Goal: Navigation & Orientation: Understand site structure

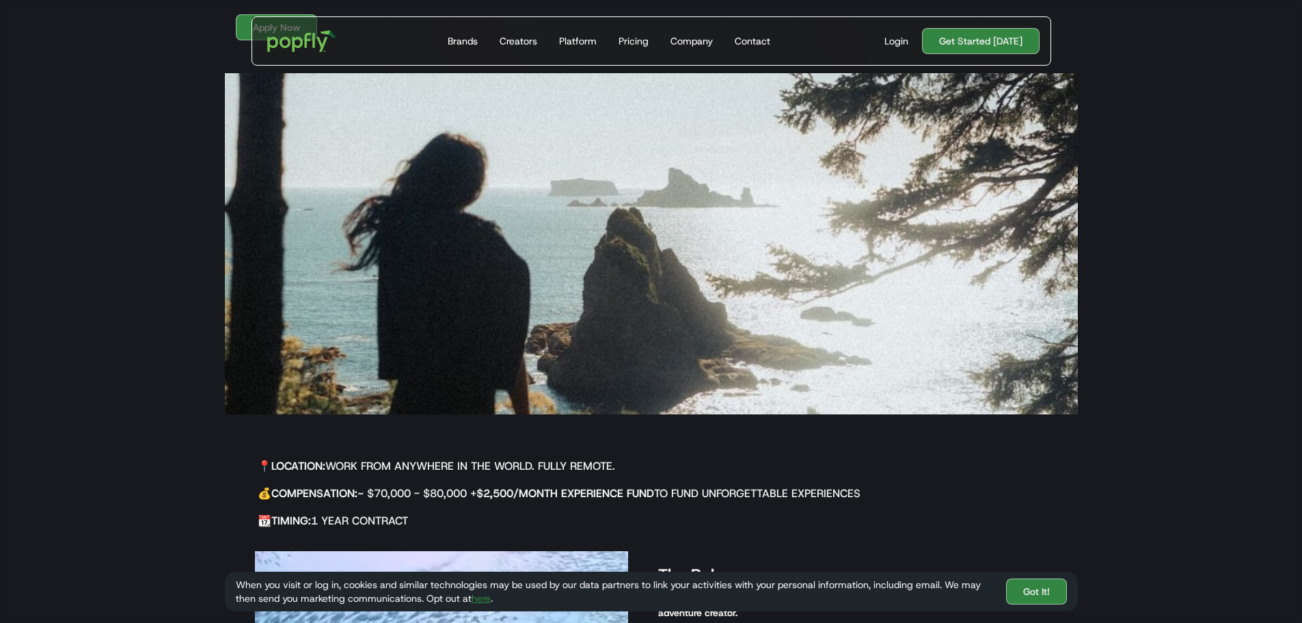
scroll to position [273, 0]
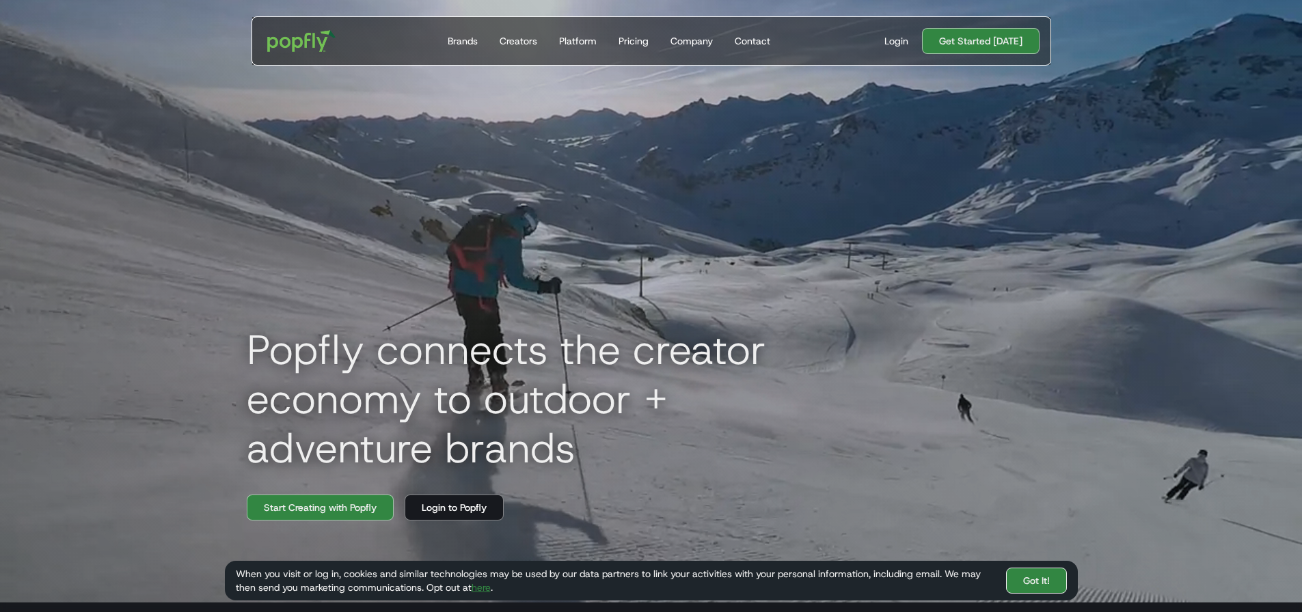
click at [1019, 580] on link "Got It!" at bounding box center [1036, 581] width 61 height 26
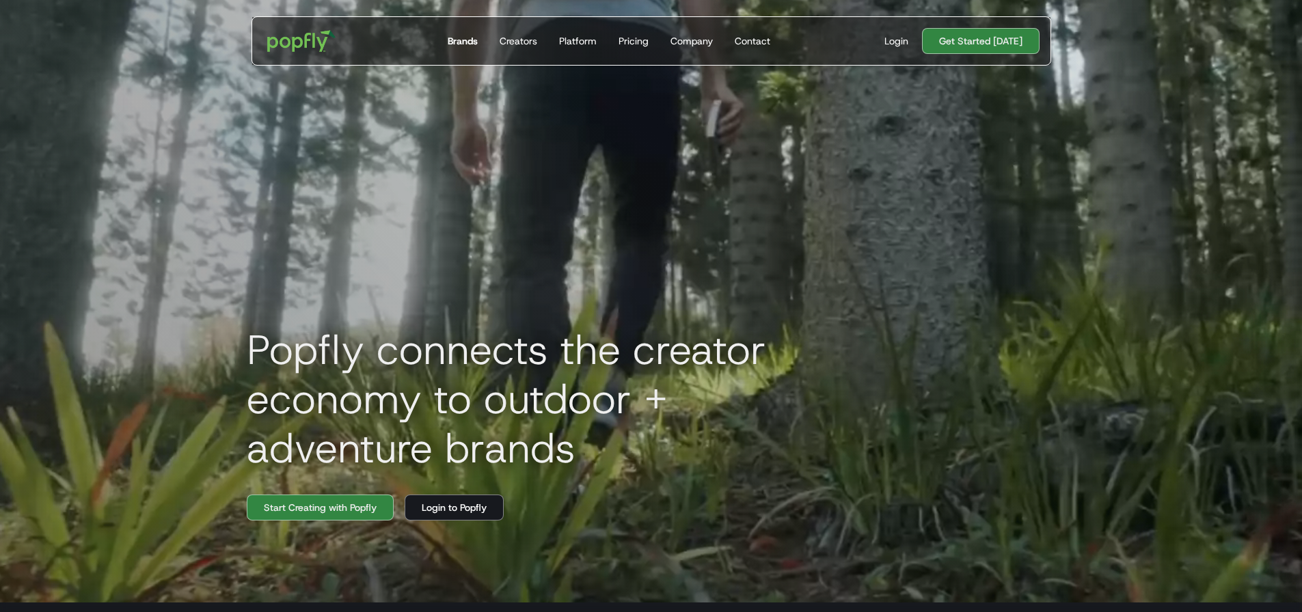
click at [473, 40] on div "Brands" at bounding box center [463, 41] width 30 height 14
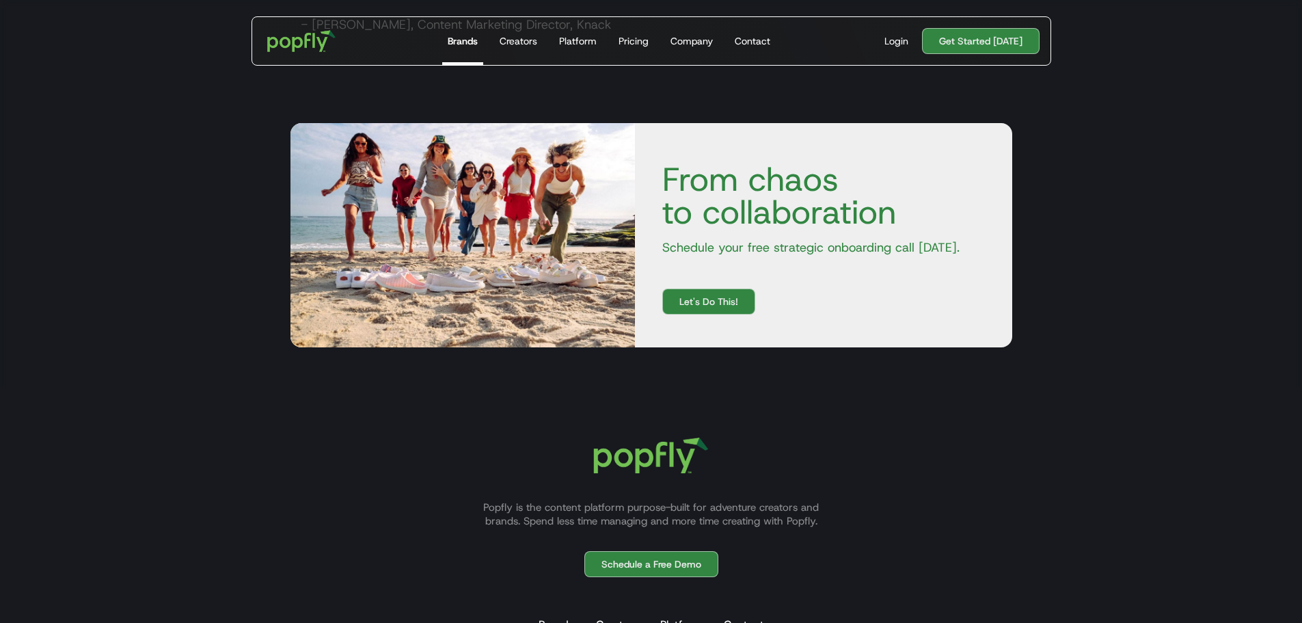
scroll to position [2498, 0]
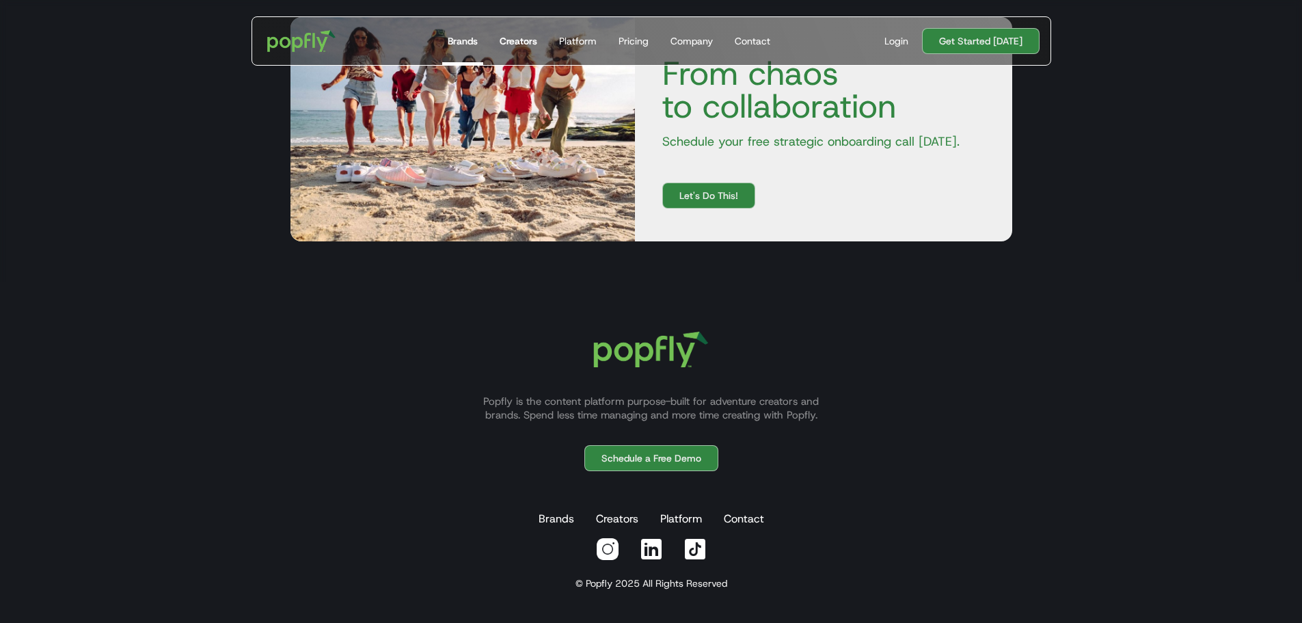
click at [524, 40] on div "Creators" at bounding box center [519, 41] width 38 height 14
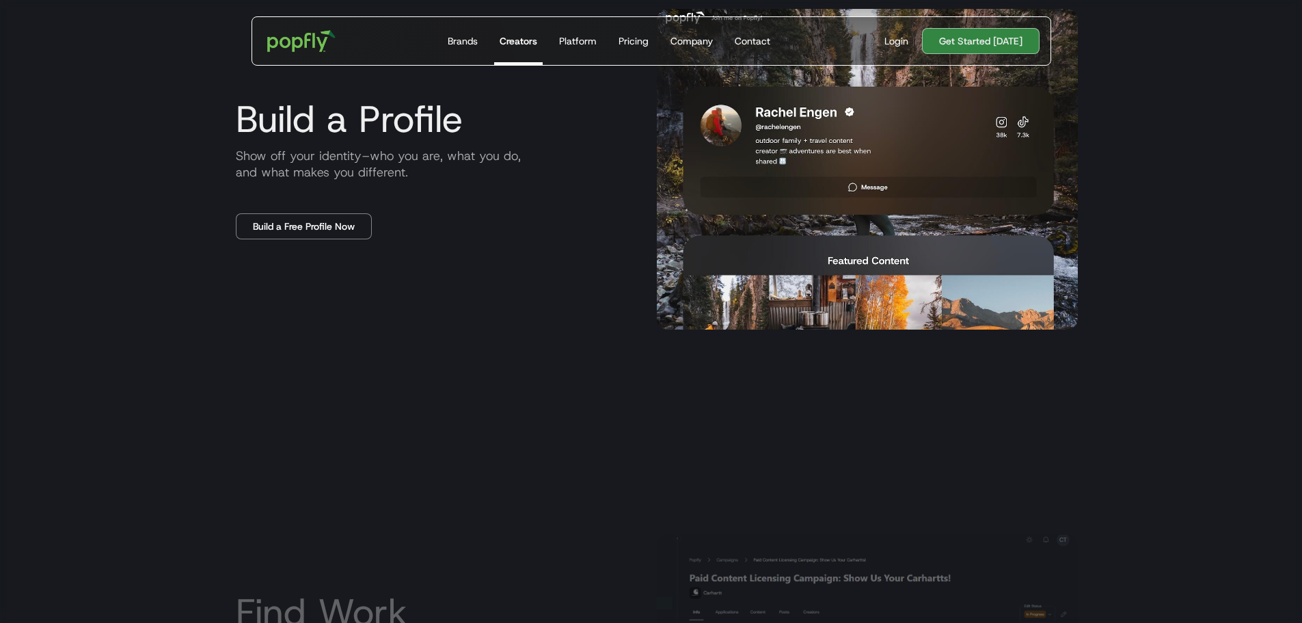
scroll to position [342, 0]
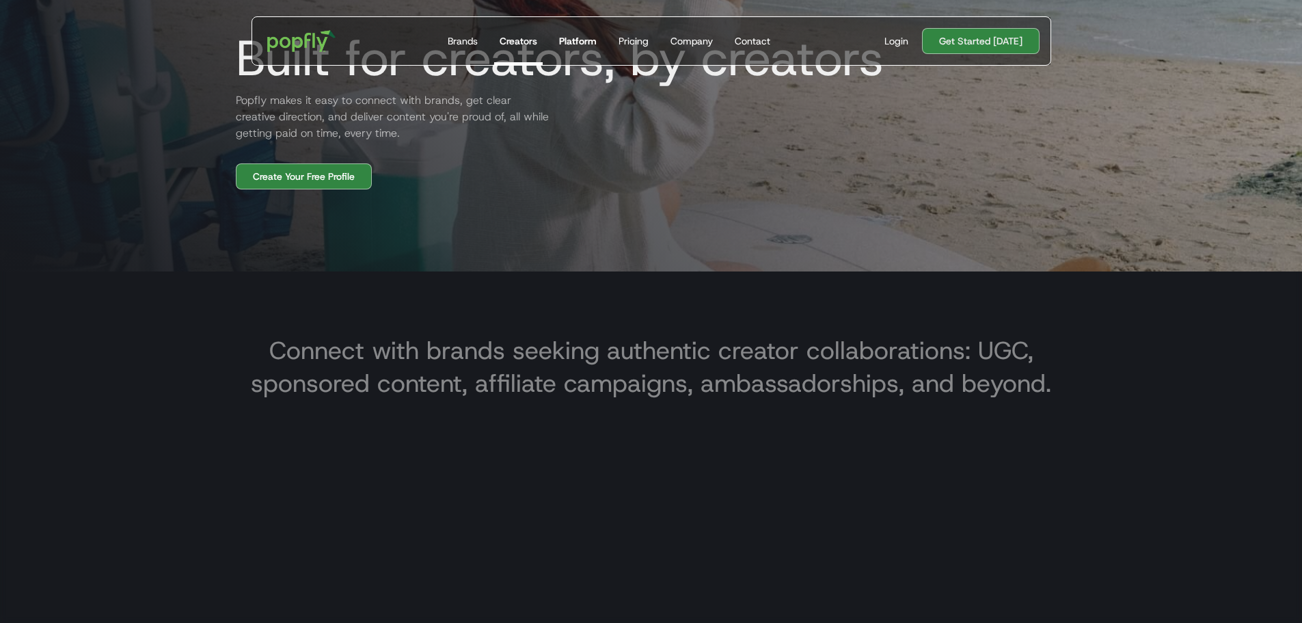
click at [583, 38] on div "Platform" at bounding box center [578, 41] width 38 height 14
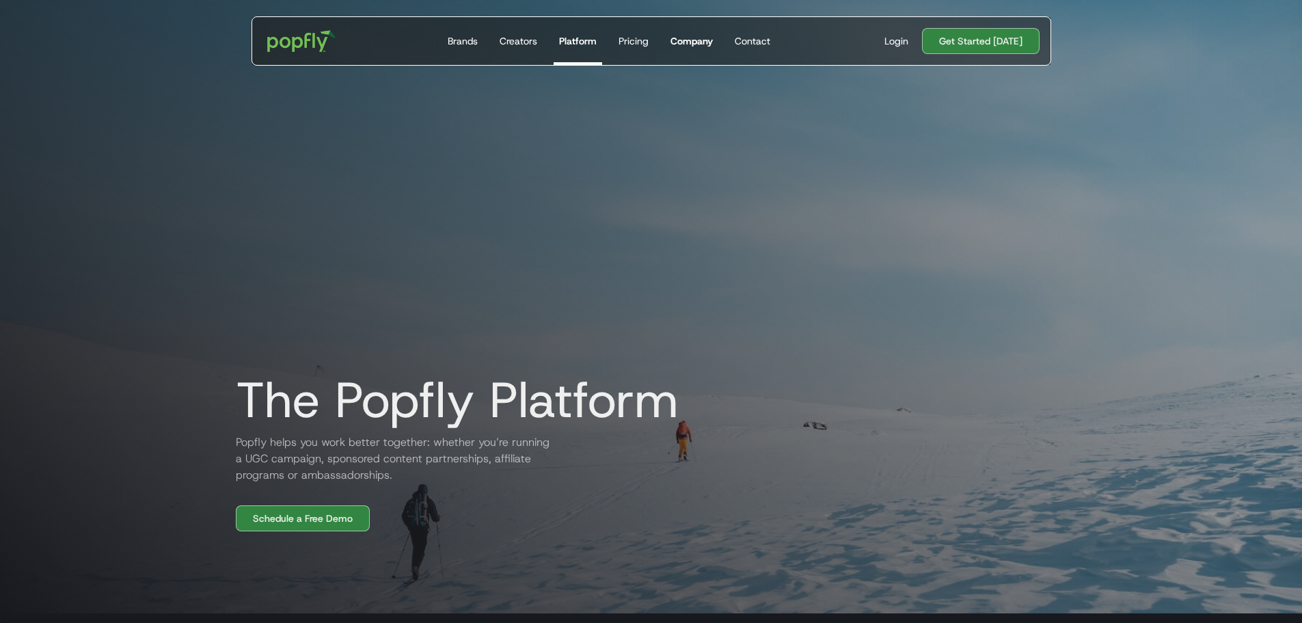
click at [695, 38] on div "Company" at bounding box center [691, 41] width 42 height 14
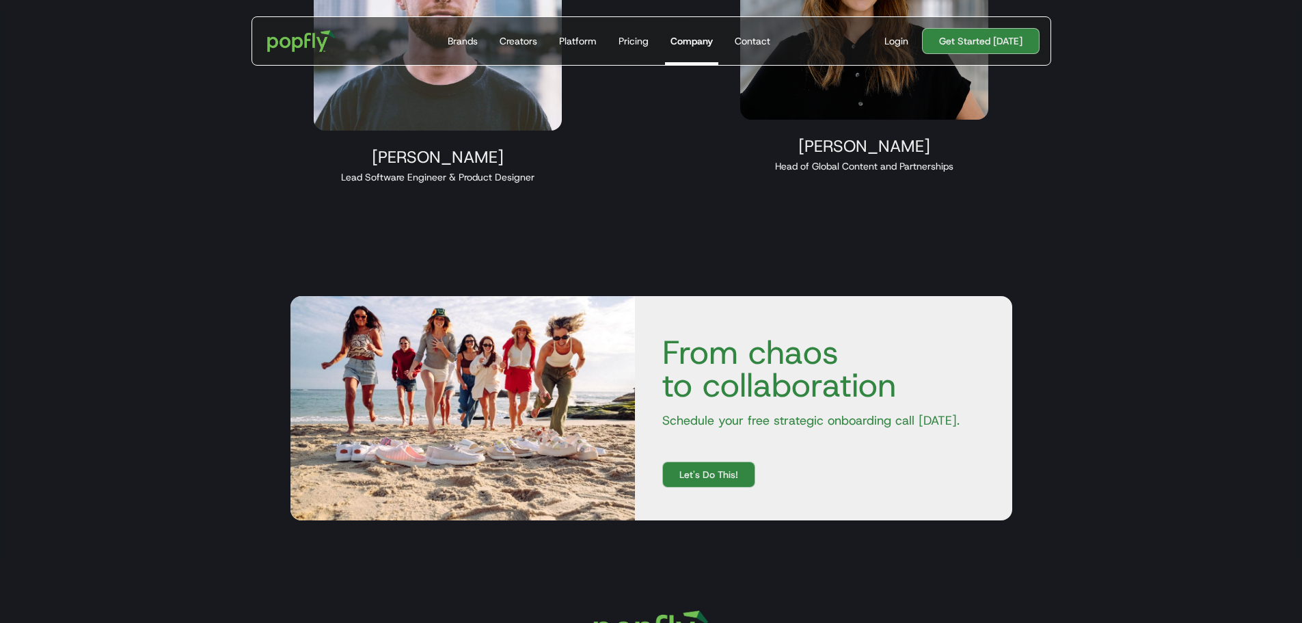
scroll to position [1216, 0]
